Goal: Transaction & Acquisition: Obtain resource

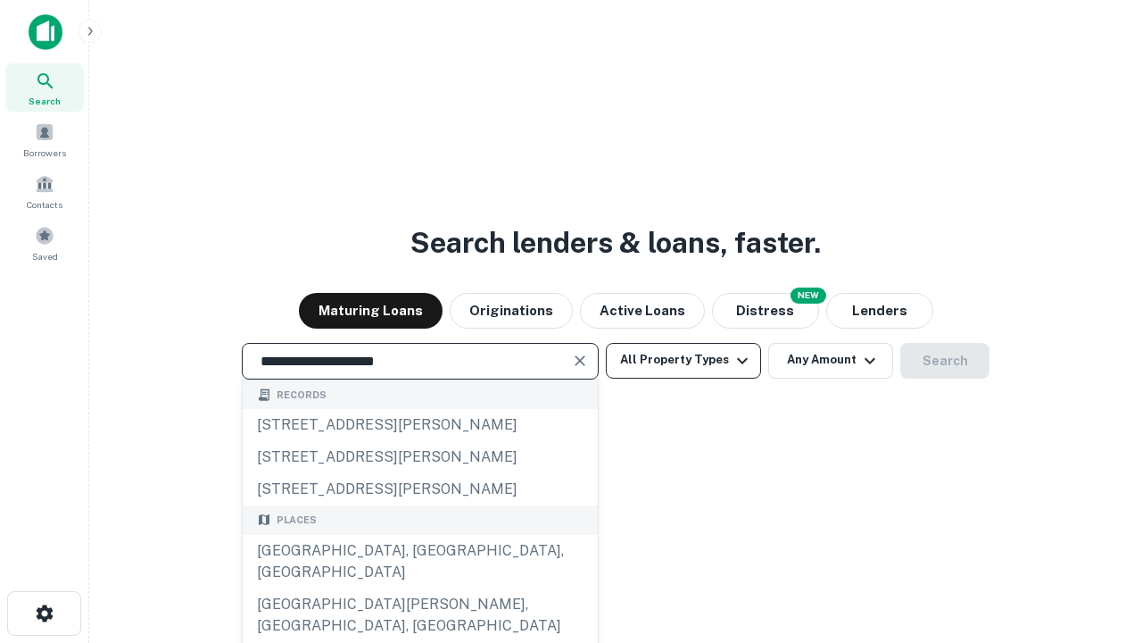
click at [419, 588] on div "[GEOGRAPHIC_DATA], [GEOGRAPHIC_DATA], [GEOGRAPHIC_DATA]" at bounding box center [420, 562] width 355 height 54
click at [684, 360] on button "All Property Types" at bounding box center [683, 361] width 155 height 36
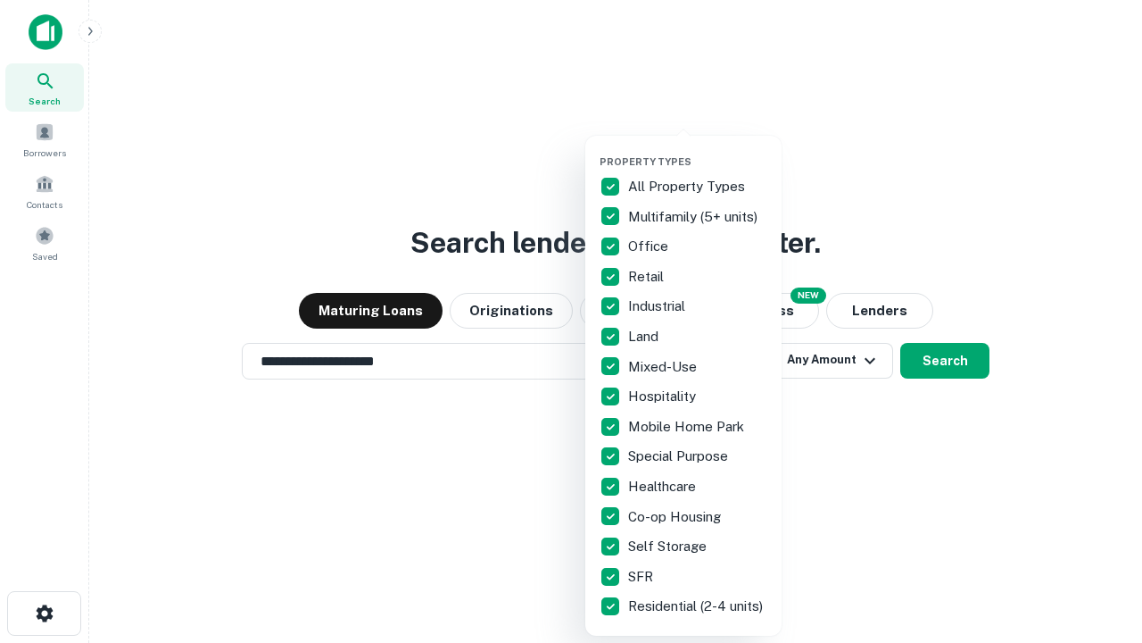
type input "**********"
click at [698, 150] on button "button" at bounding box center [698, 150] width 196 height 1
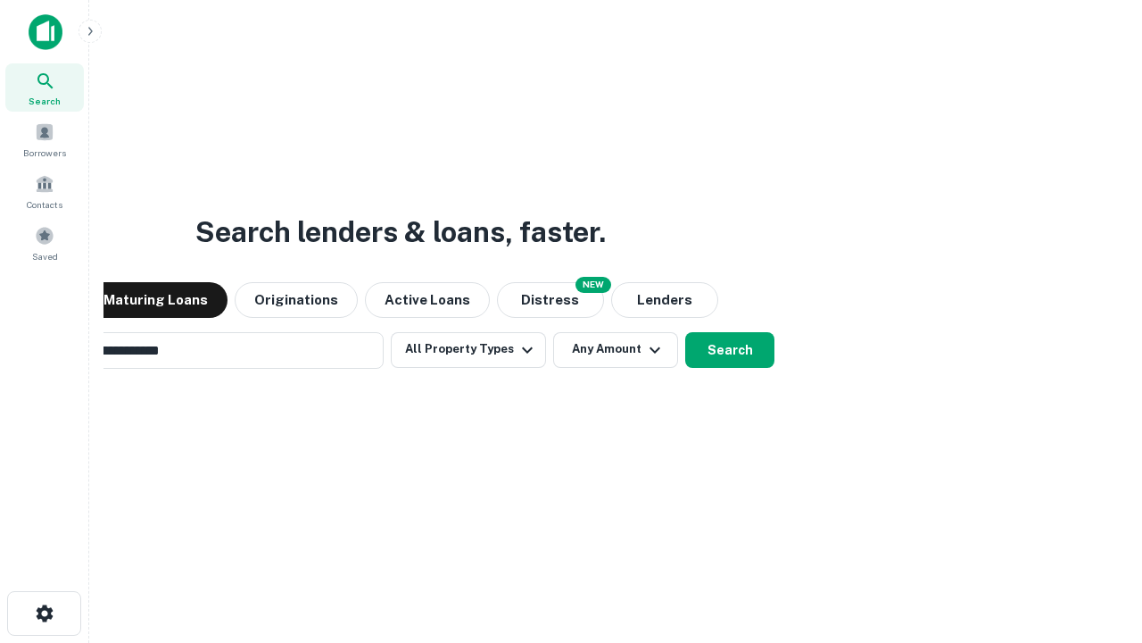
scroll to position [28, 0]
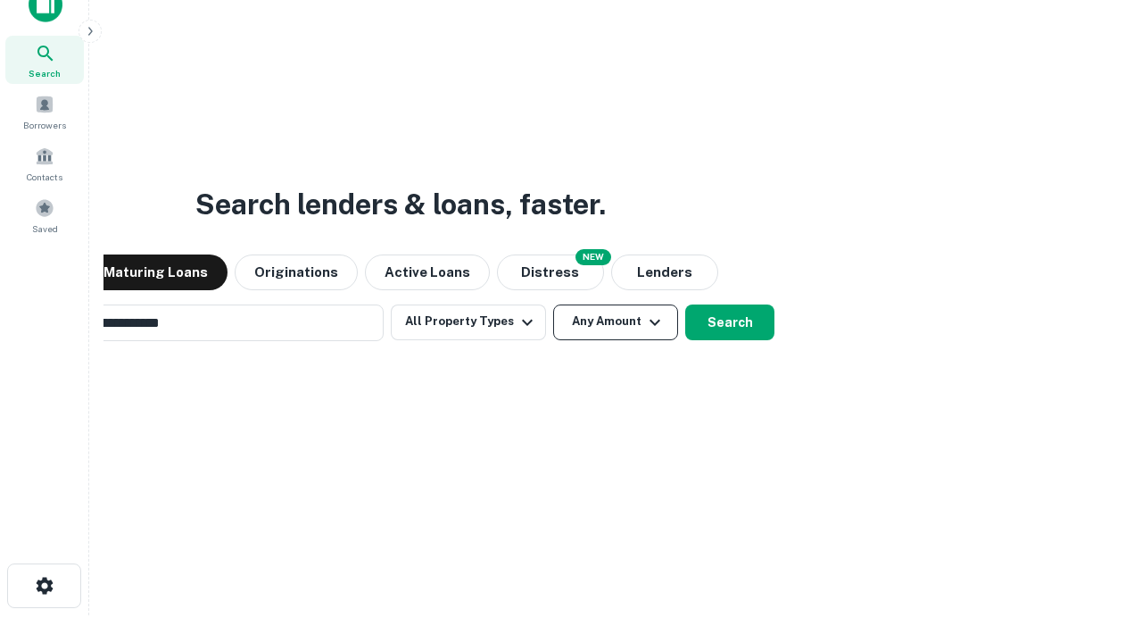
click at [553, 304] on button "Any Amount" at bounding box center [615, 322] width 125 height 36
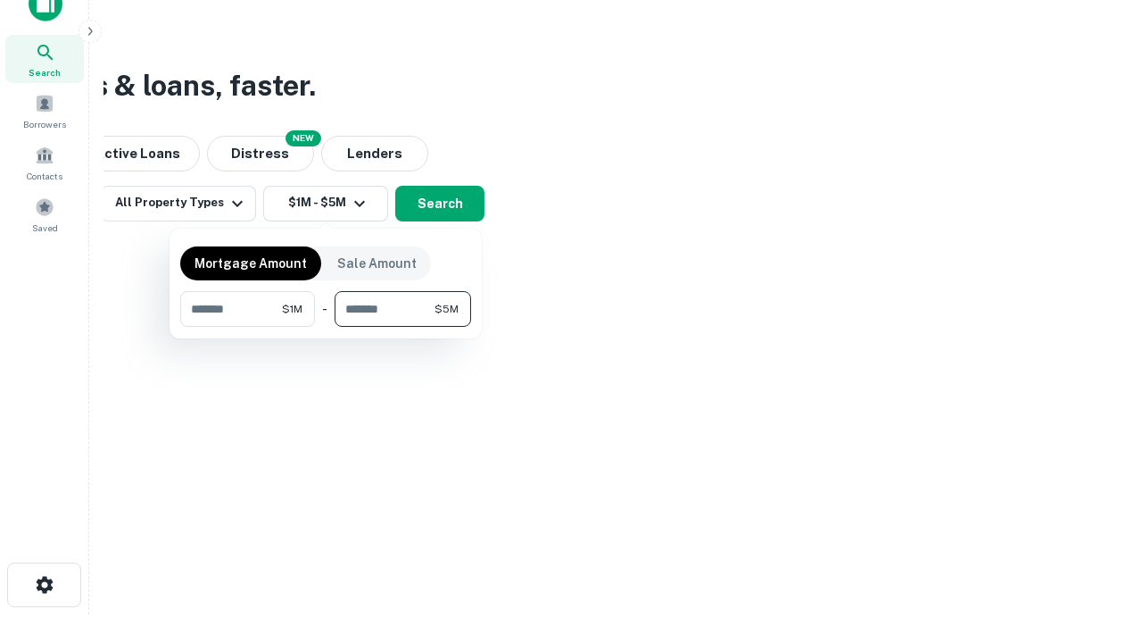
type input "*******"
click at [326, 327] on button "button" at bounding box center [325, 327] width 291 height 1
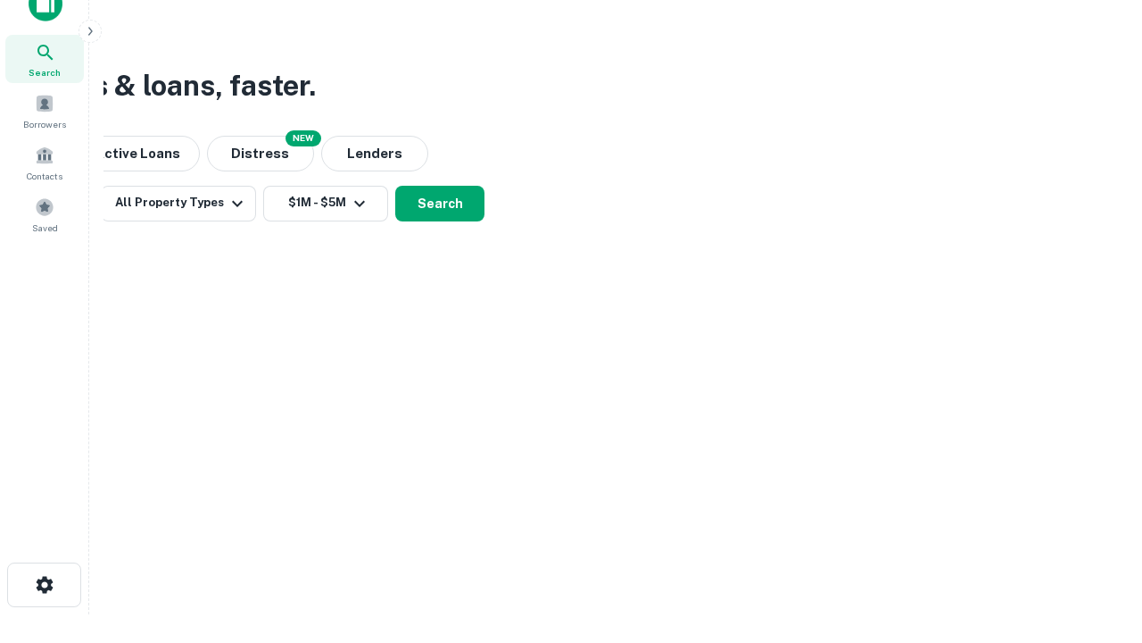
scroll to position [11, 329]
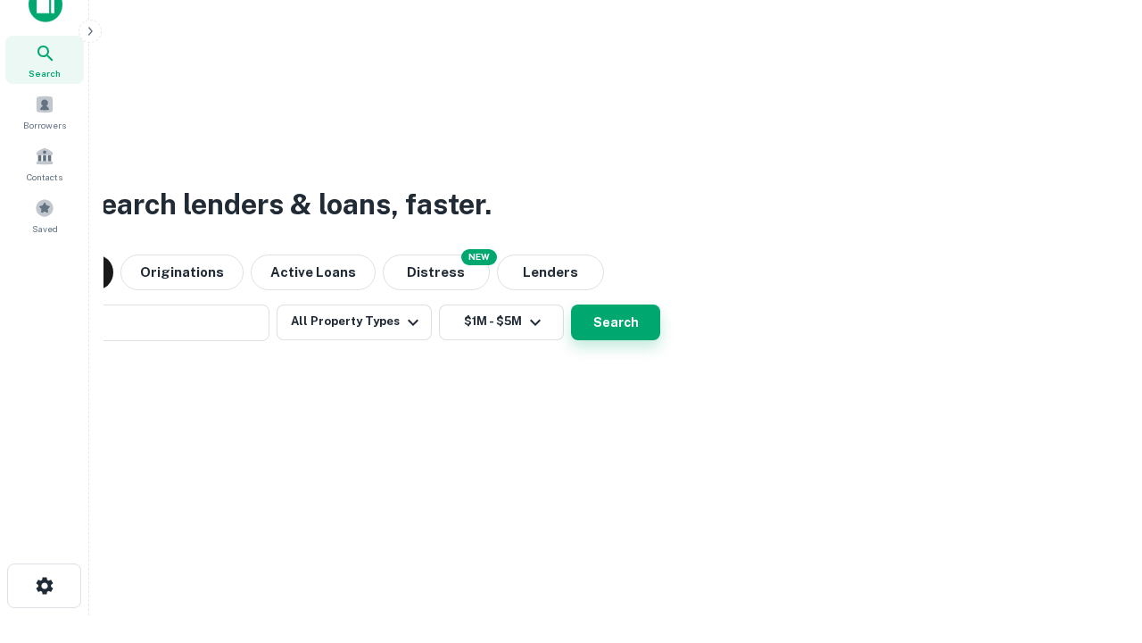
click at [571, 304] on button "Search" at bounding box center [615, 322] width 89 height 36
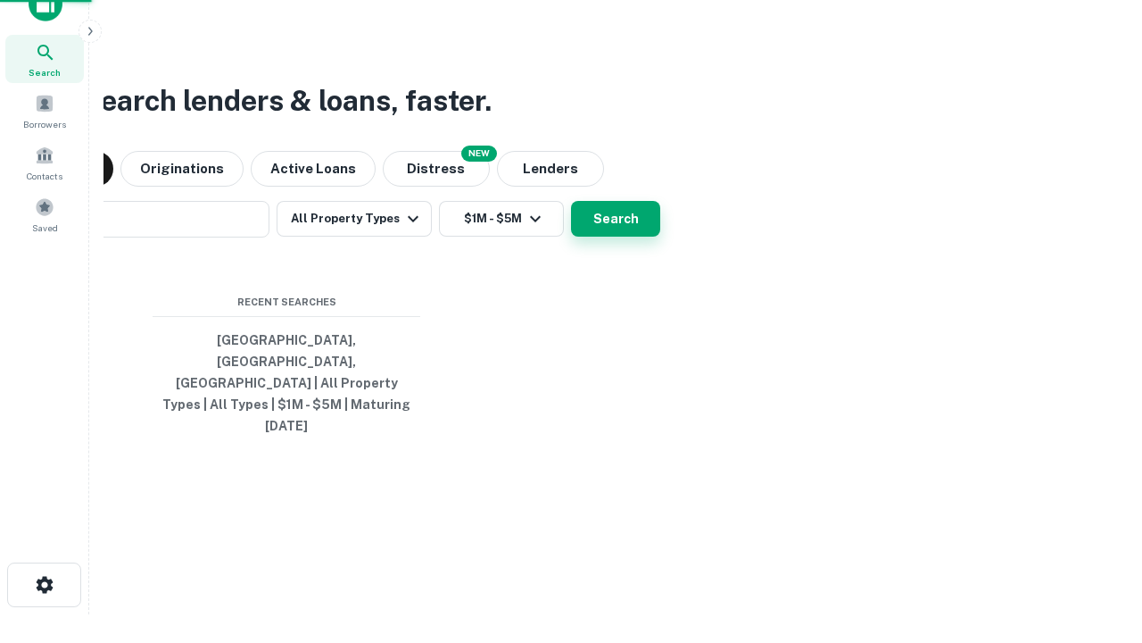
scroll to position [47, 505]
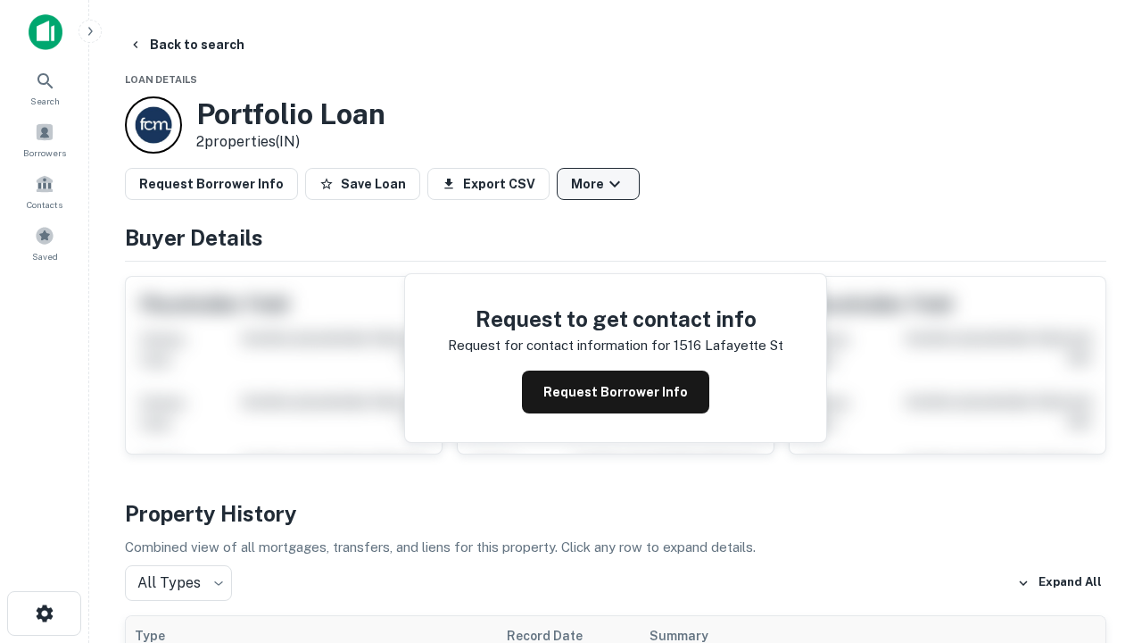
click at [598, 184] on button "More" at bounding box center [598, 184] width 83 height 32
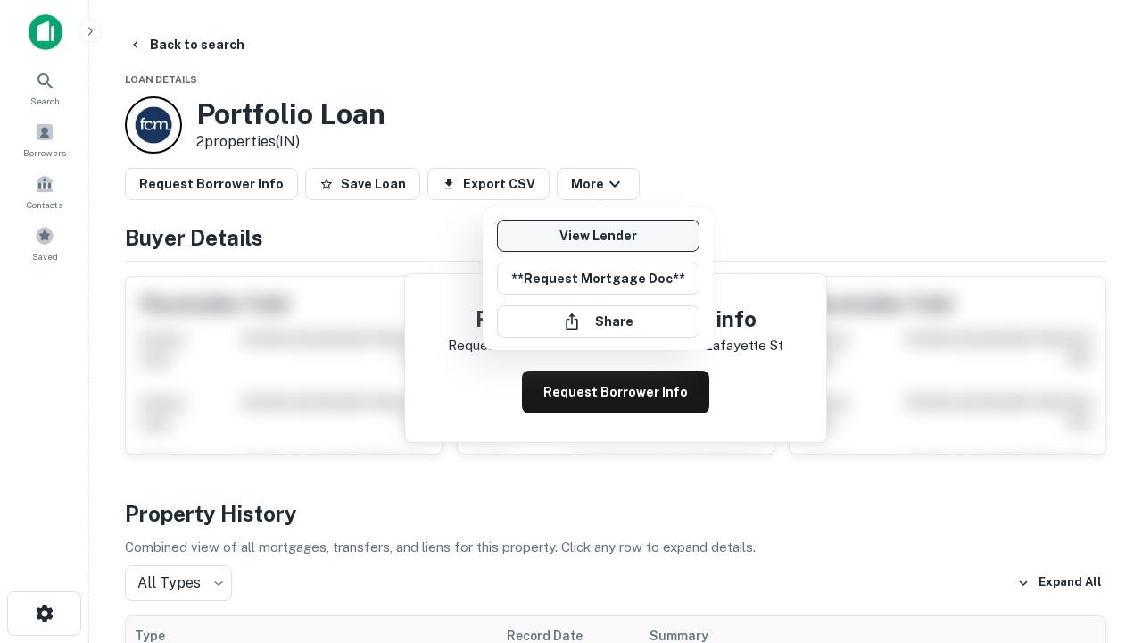
click at [598, 236] on link "View Lender" at bounding box center [598, 236] width 203 height 32
